Goal: Task Accomplishment & Management: Manage account settings

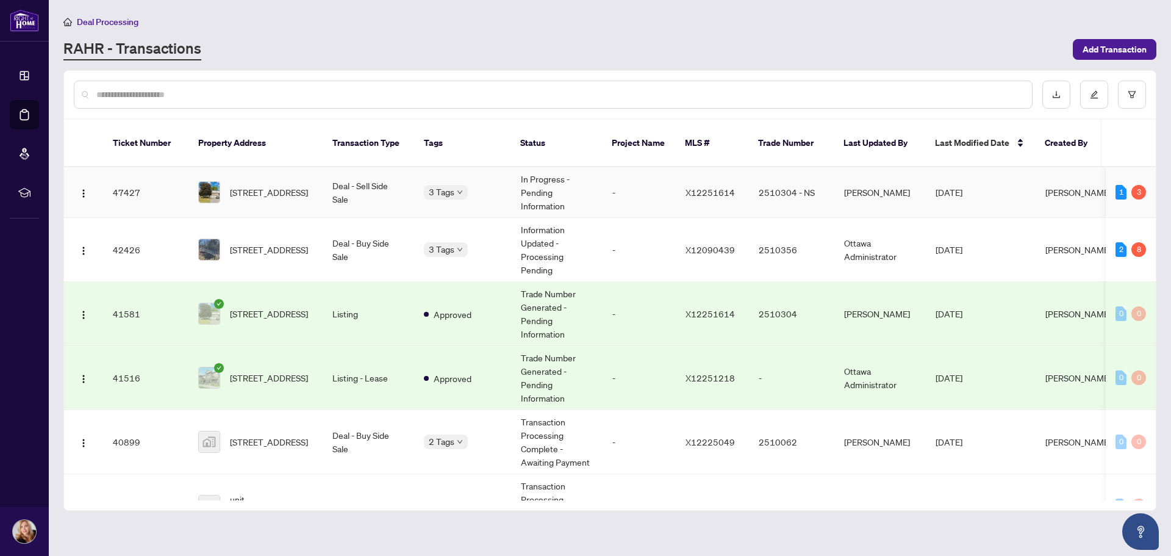
click at [461, 176] on body "Dashboard Deal Processing Mortgage Referrals rLearning [PERSON_NAME] [PERSON_NA…" at bounding box center [585, 278] width 1171 height 556
click at [454, 181] on span "Requires Additional Docs" at bounding box center [492, 184] width 92 height 13
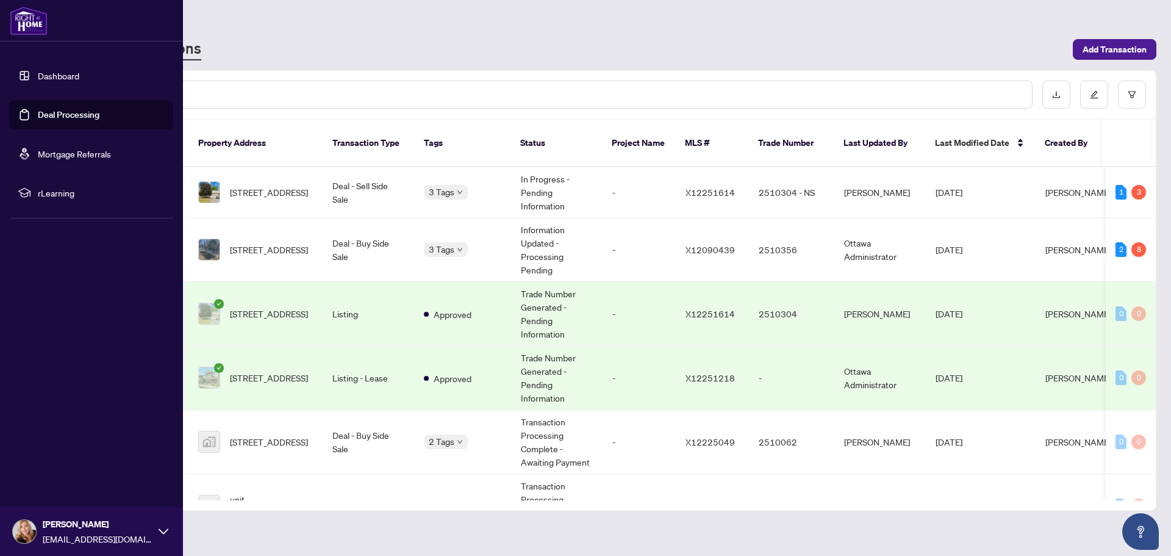
click at [52, 76] on link "Dashboard" at bounding box center [58, 75] width 41 height 11
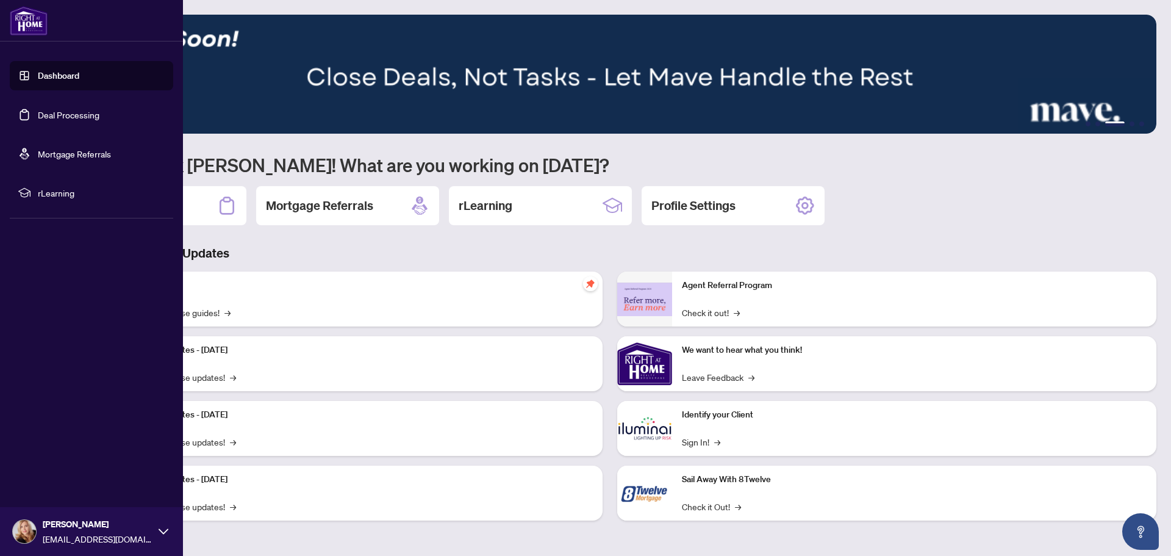
click at [52, 113] on link "Deal Processing" at bounding box center [69, 114] width 62 height 11
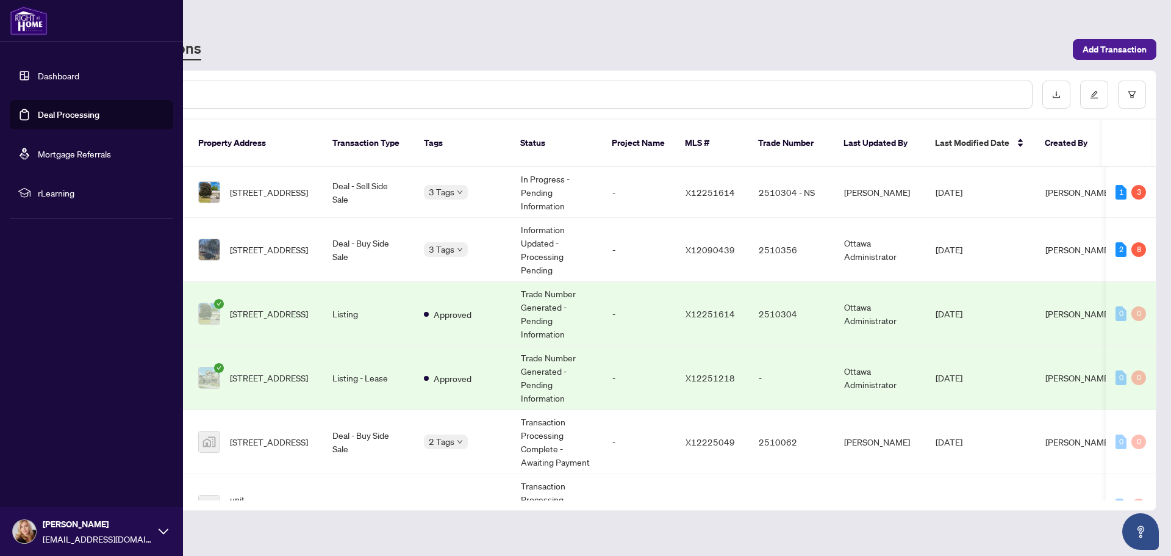
click at [63, 112] on link "Deal Processing" at bounding box center [69, 114] width 62 height 11
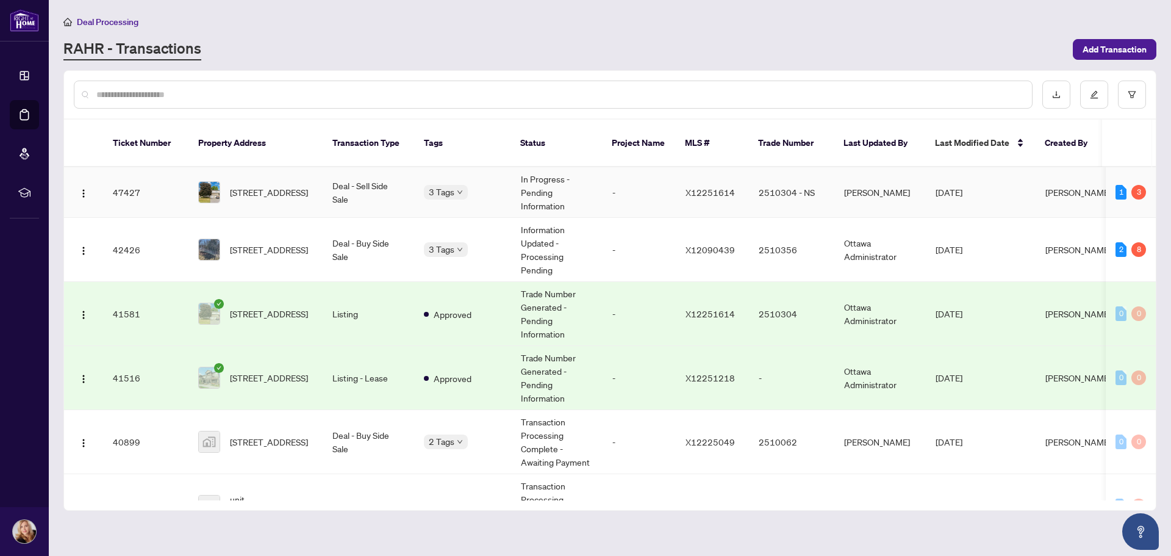
click at [1125, 185] on div "1 3" at bounding box center [1131, 192] width 31 height 15
click at [1132, 185] on div "3" at bounding box center [1139, 192] width 15 height 15
click at [250, 188] on span "[STREET_ADDRESS]" at bounding box center [269, 191] width 78 height 13
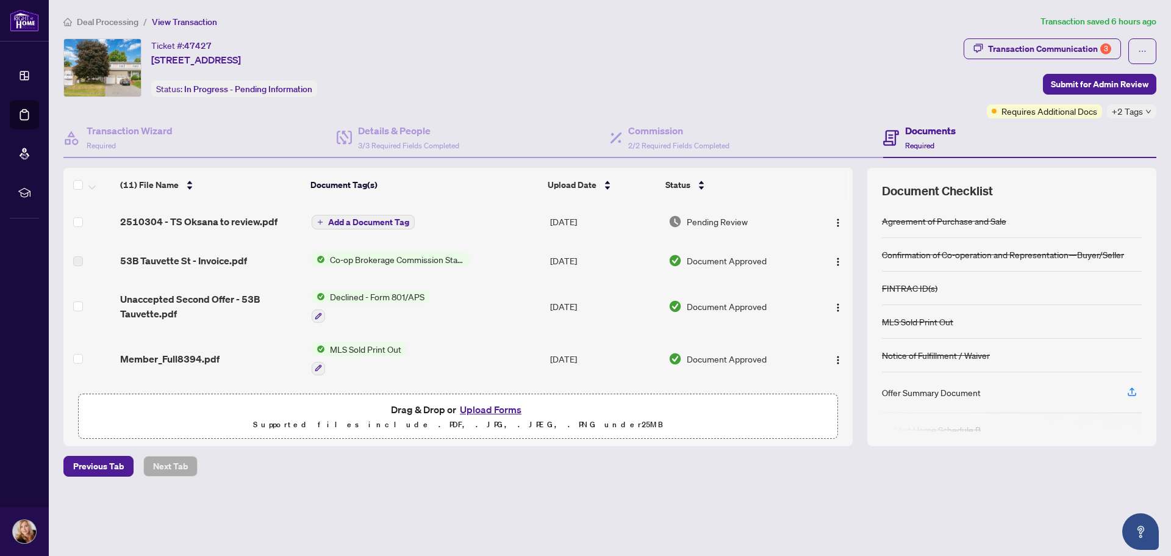
scroll to position [60, 0]
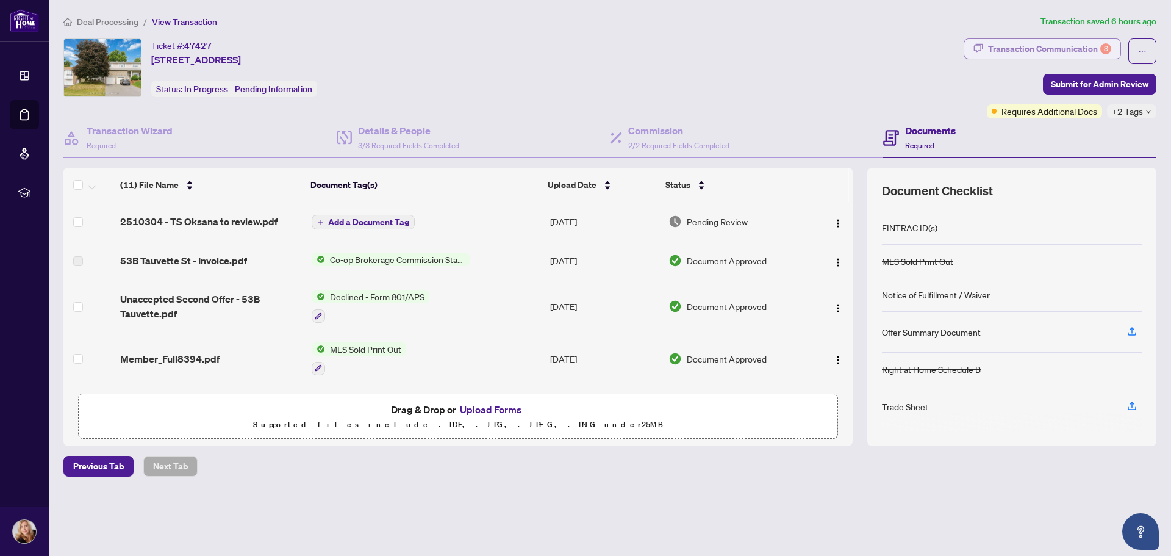
click at [1060, 48] on div "Transaction Communication 3" at bounding box center [1049, 49] width 123 height 20
type textarea "**********"
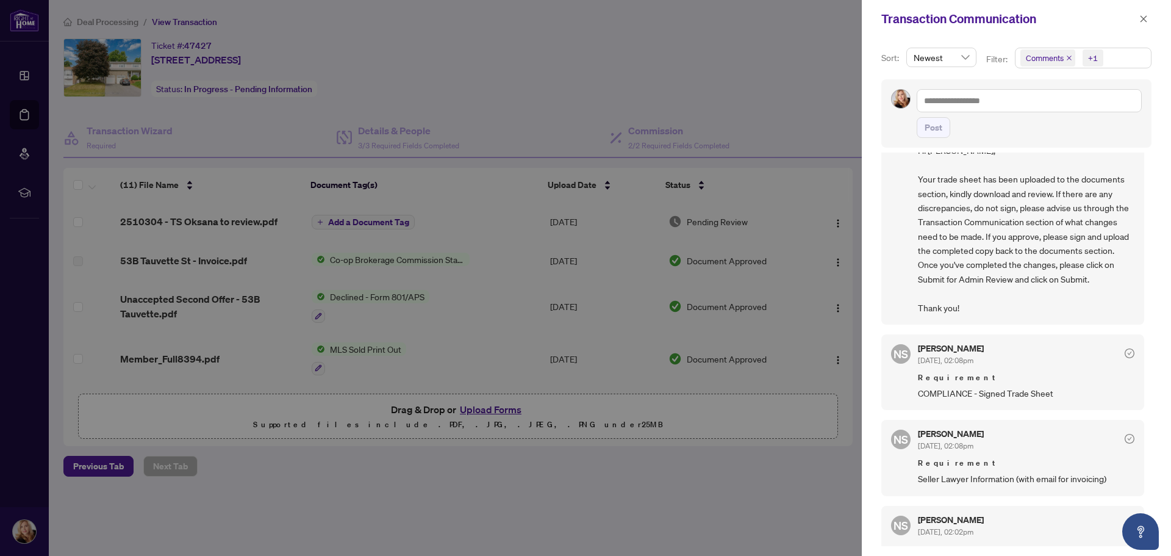
scroll to position [103, 0]
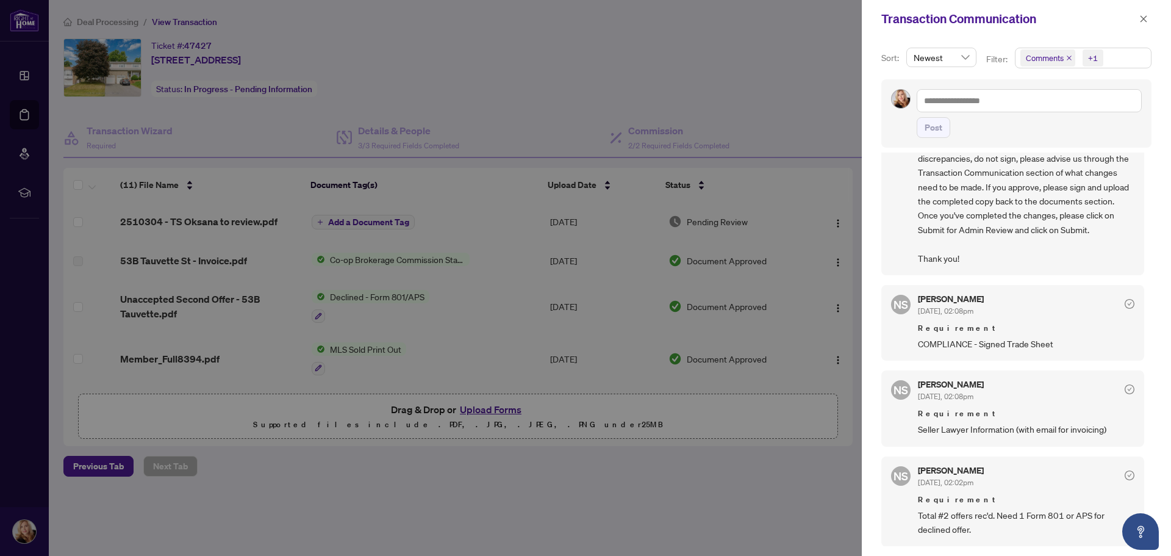
click at [700, 479] on div at bounding box center [585, 278] width 1171 height 556
click at [616, 88] on div at bounding box center [585, 278] width 1171 height 556
click at [1146, 17] on icon "close" at bounding box center [1144, 18] width 7 height 7
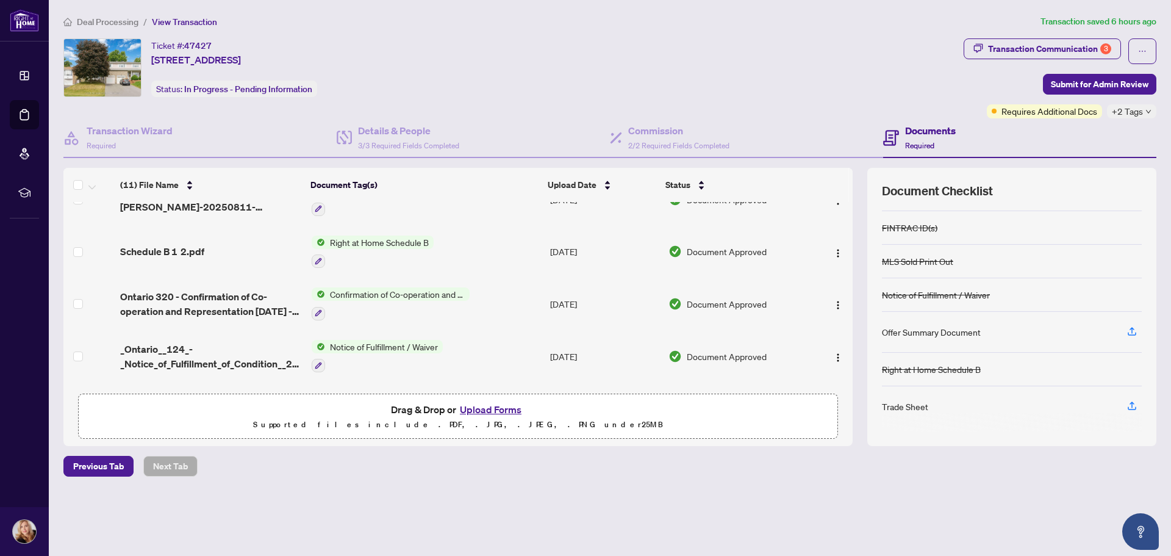
scroll to position [365, 0]
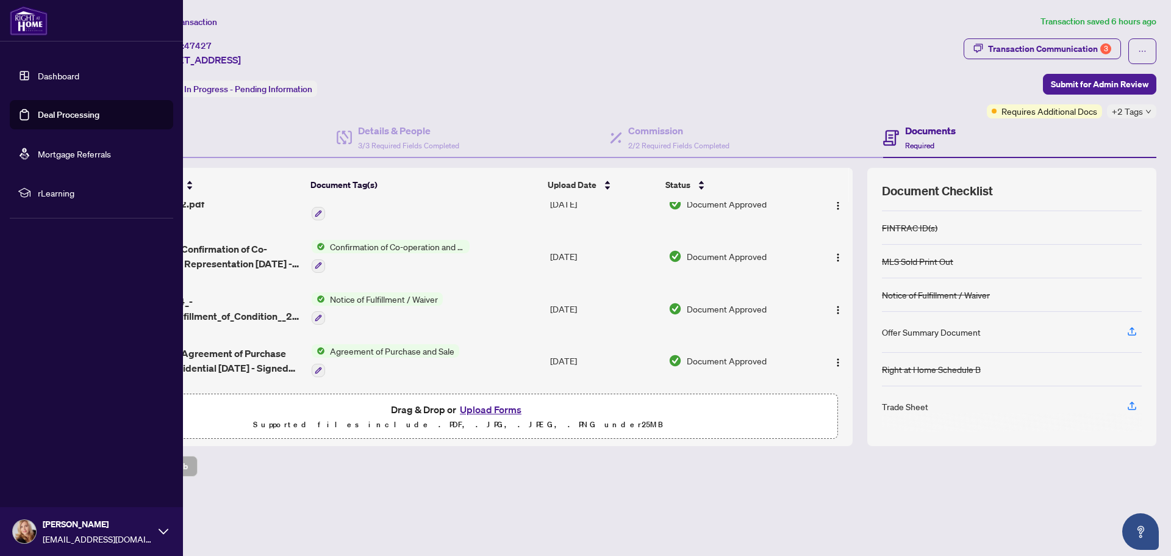
click at [55, 116] on link "Deal Processing" at bounding box center [69, 114] width 62 height 11
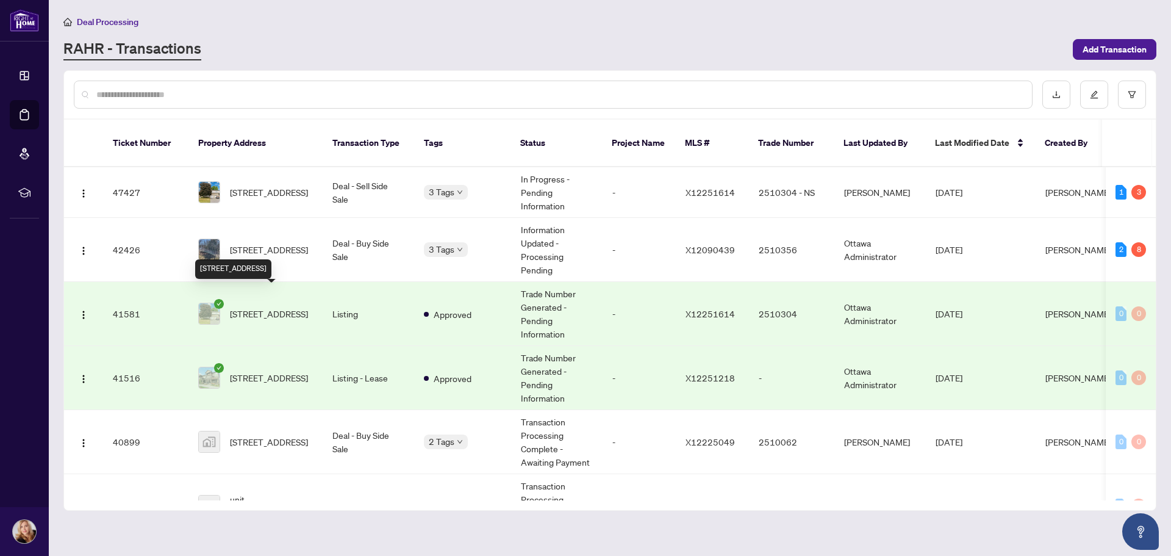
click at [256, 307] on span "[STREET_ADDRESS]" at bounding box center [269, 313] width 78 height 13
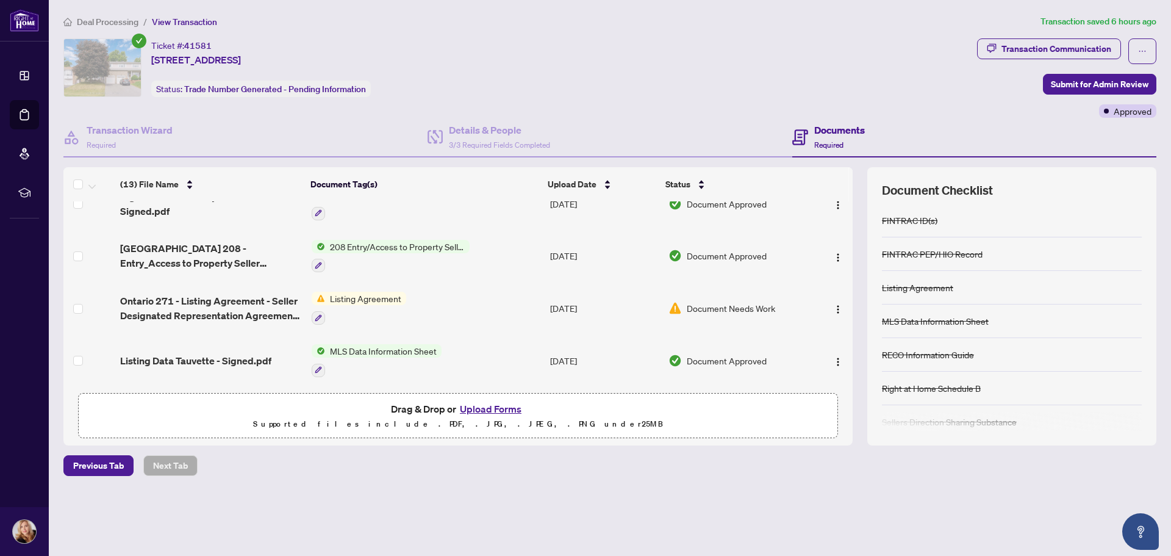
scroll to position [79, 0]
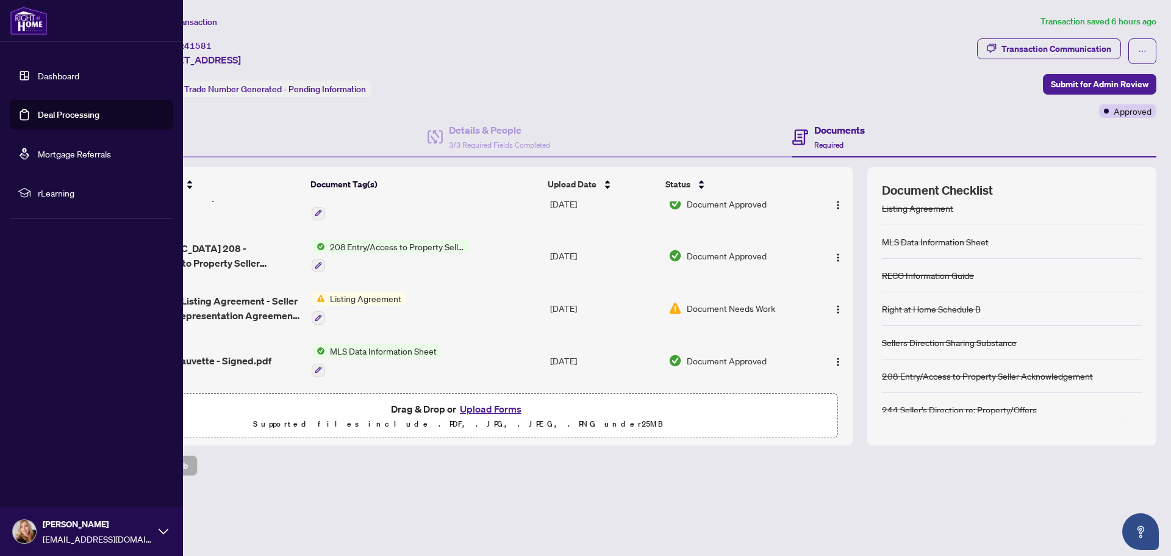
click at [54, 120] on link "Deal Processing" at bounding box center [69, 114] width 62 height 11
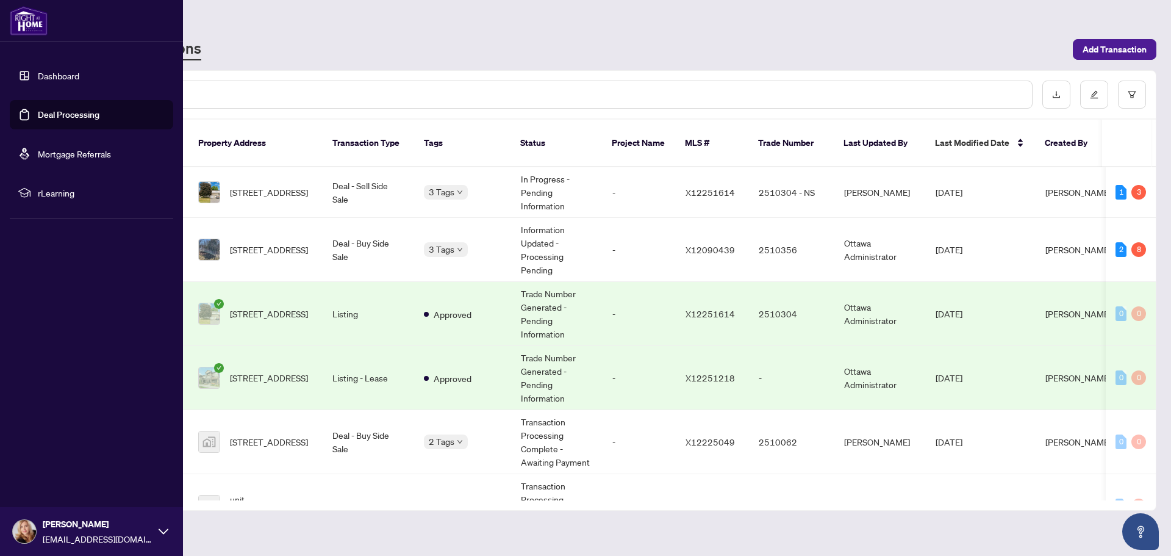
click at [46, 75] on link "Dashboard" at bounding box center [58, 75] width 41 height 11
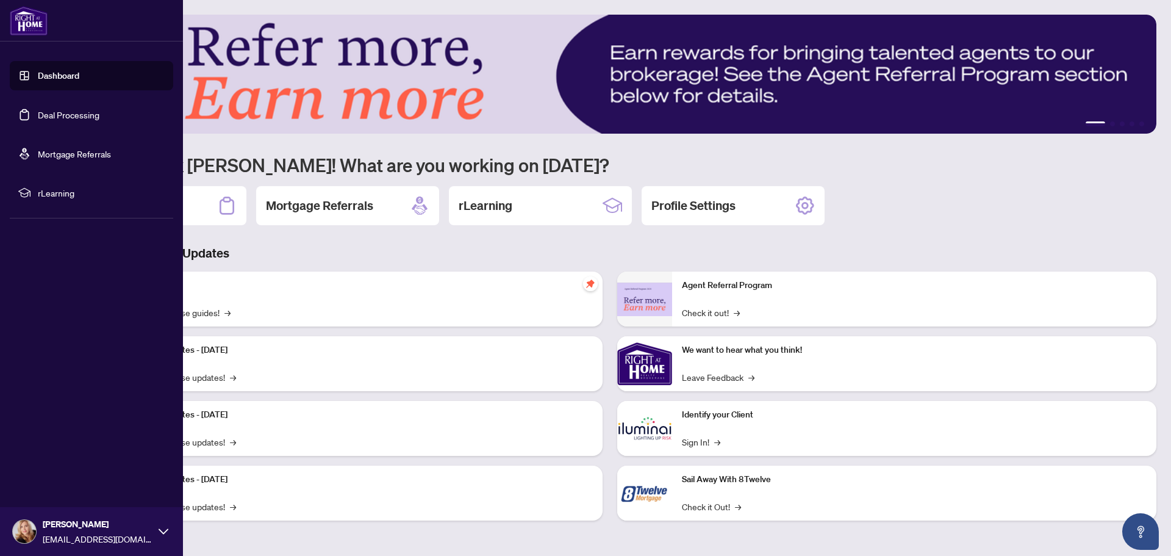
click at [59, 118] on link "Deal Processing" at bounding box center [69, 114] width 62 height 11
